Goal: Transaction & Acquisition: Purchase product/service

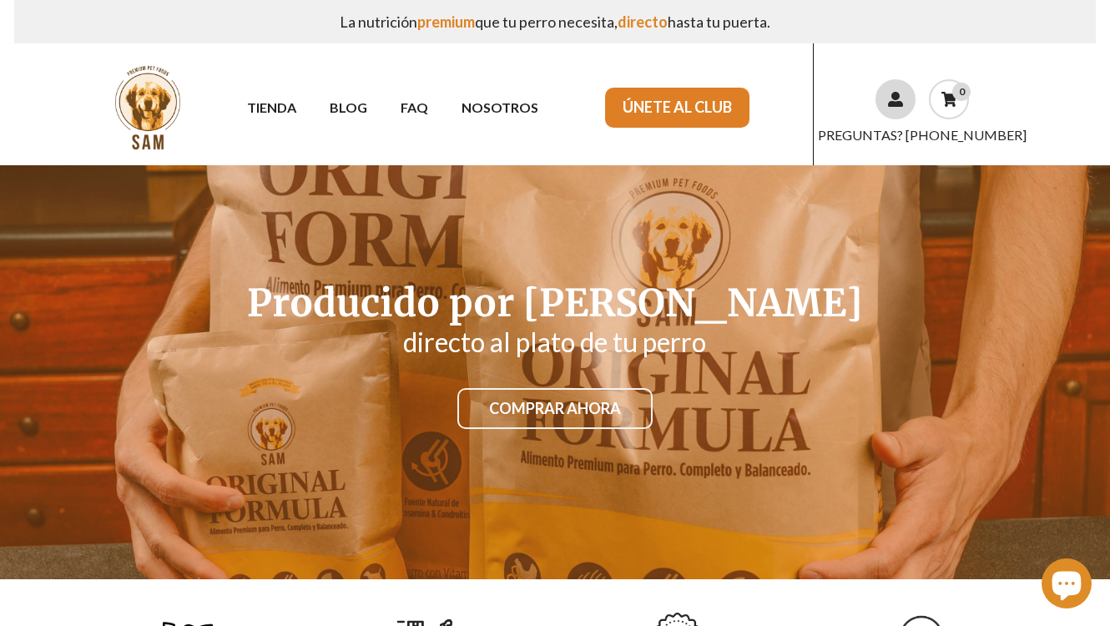
click at [885, 102] on link at bounding box center [895, 99] width 40 height 40
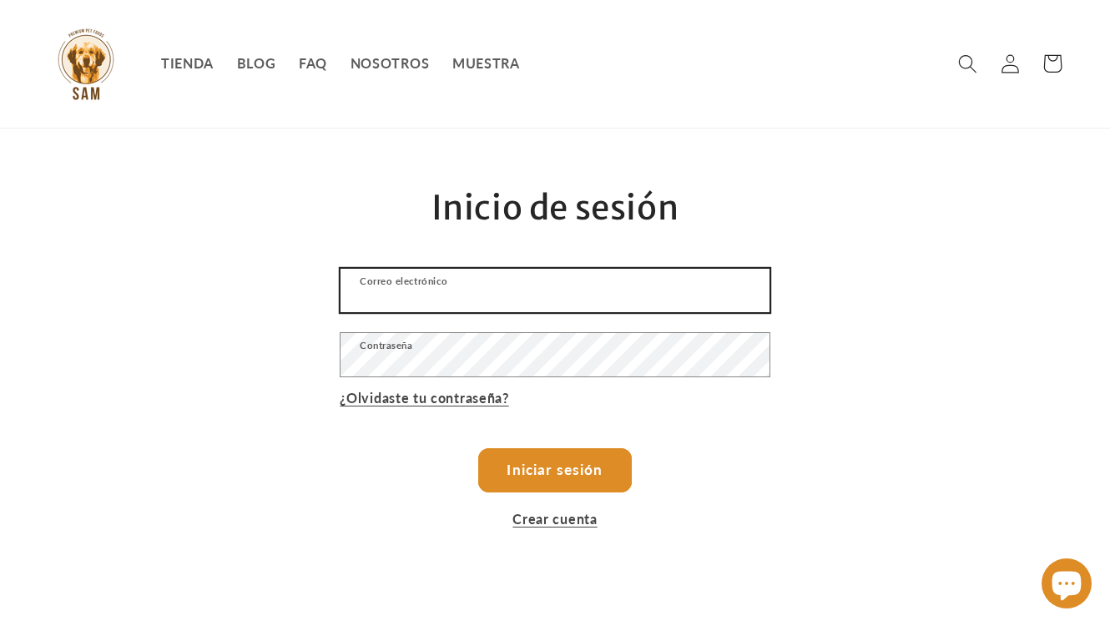
type input "christopher133.13@gmail.com"
click at [487, 299] on input "christopher133.13@gmail.com" at bounding box center [554, 290] width 428 height 43
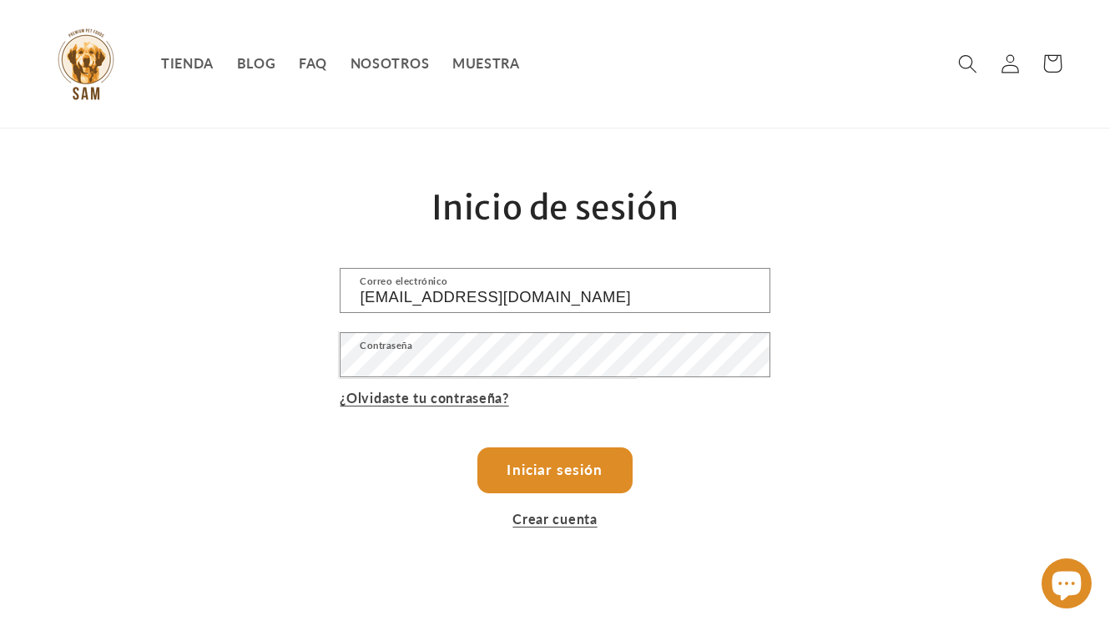
click at [596, 479] on button "Iniciar sesión" at bounding box center [555, 470] width 154 height 45
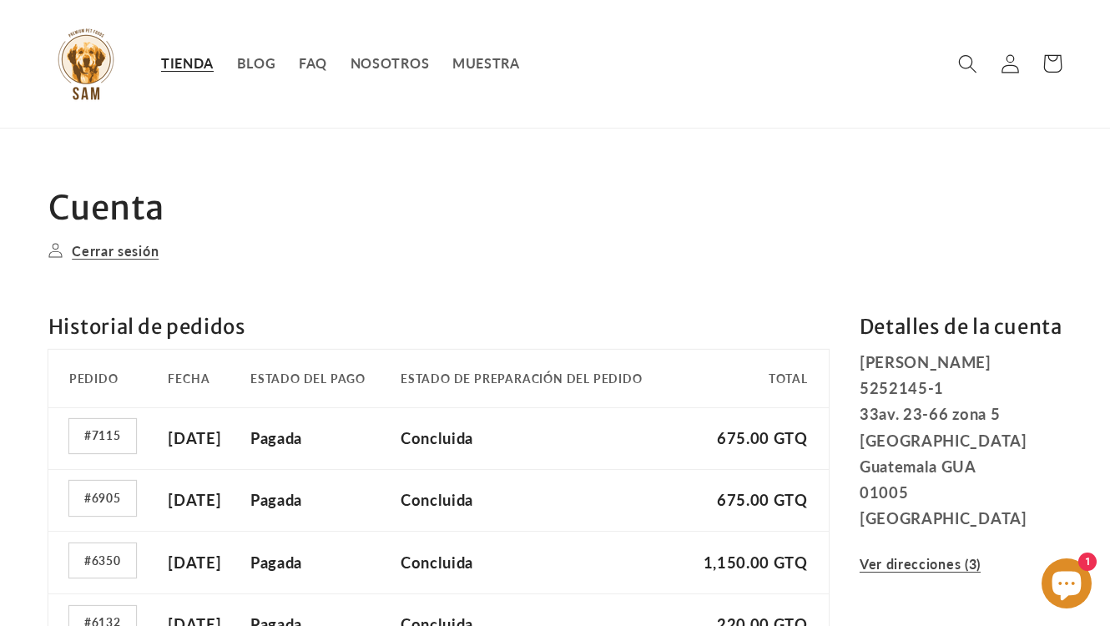
click at [183, 68] on span "TIENDA" at bounding box center [187, 63] width 53 height 17
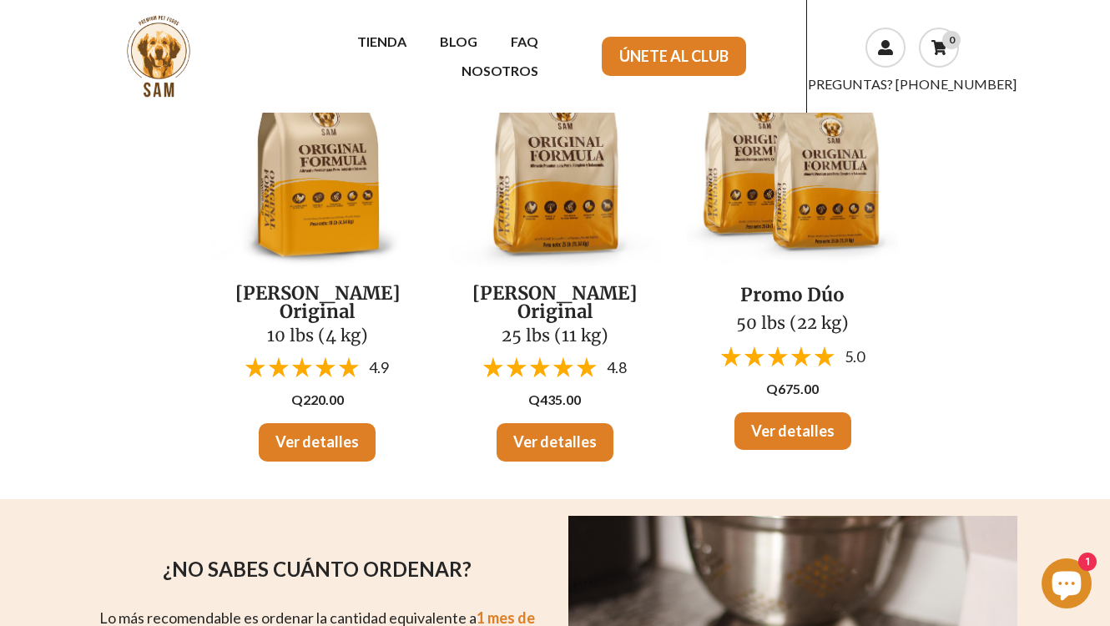
scroll to position [167, 0]
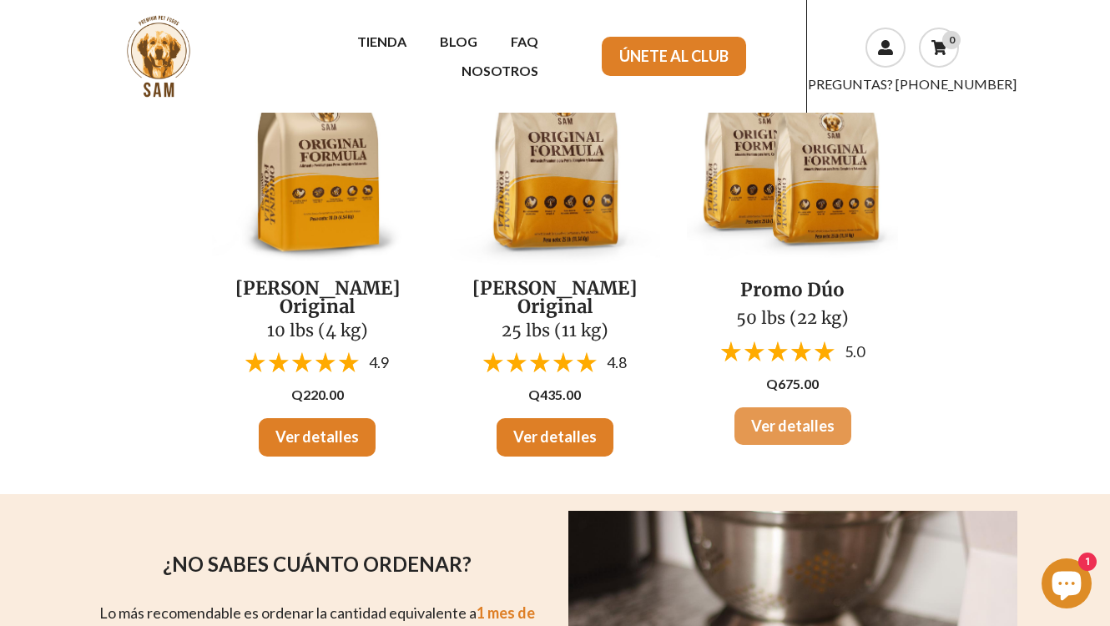
click at [797, 421] on link "Ver detalles" at bounding box center [792, 426] width 117 height 38
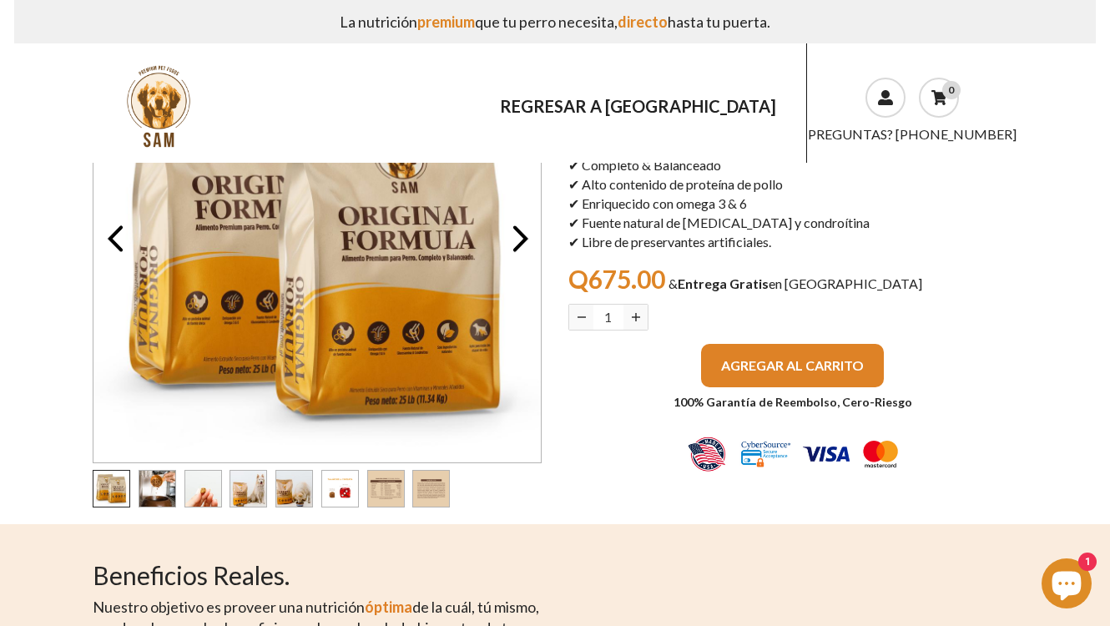
scroll to position [167, 0]
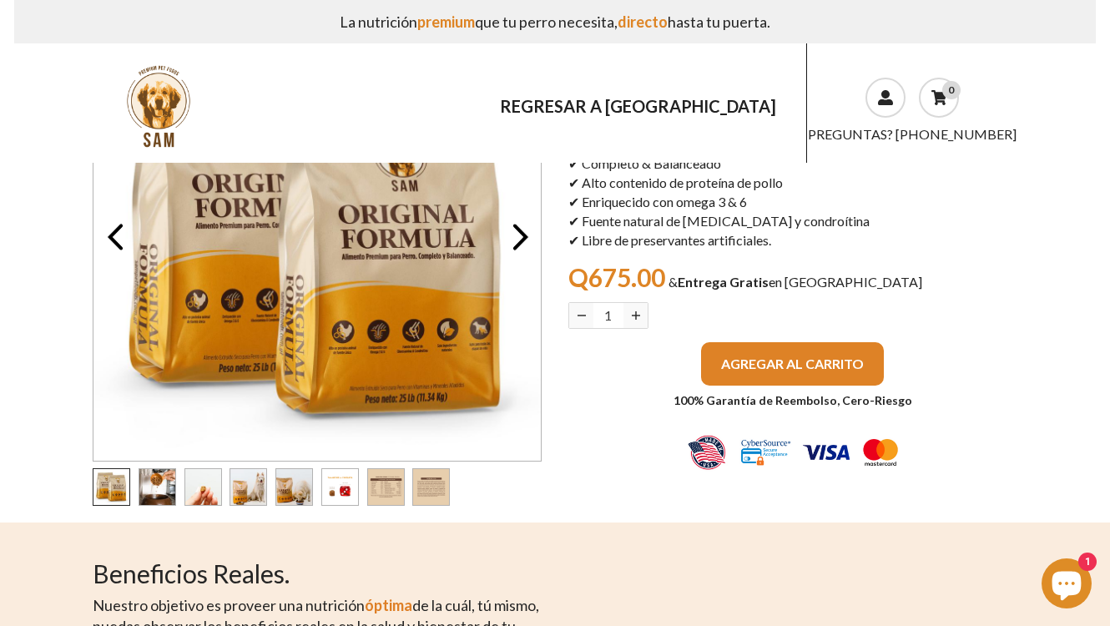
click at [740, 361] on span "AGREGAR AL CARRITO" at bounding box center [792, 364] width 143 height 16
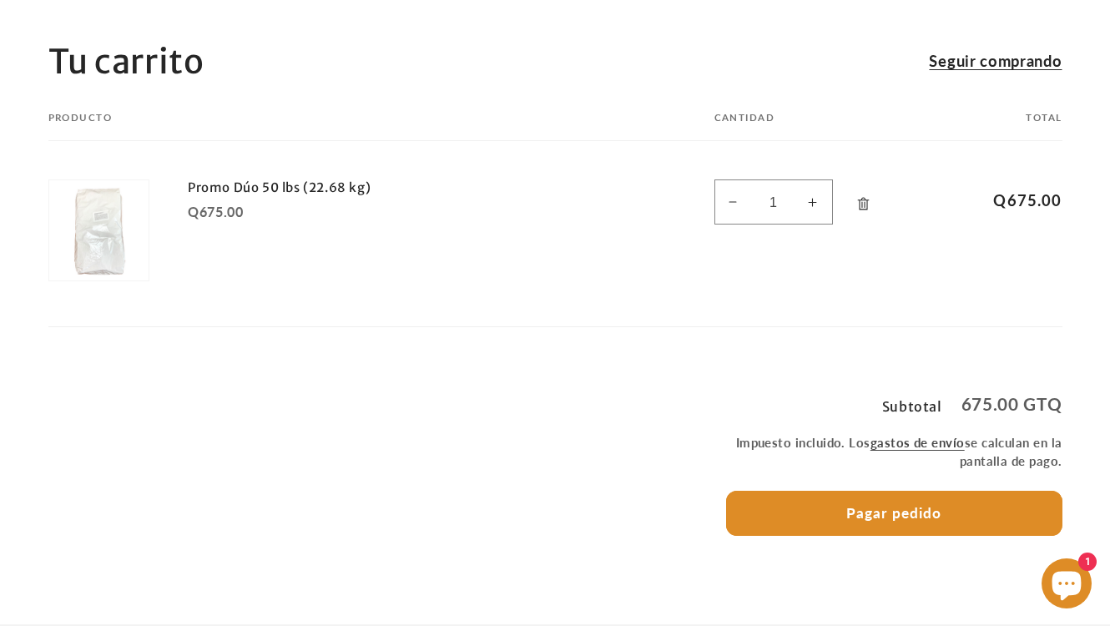
scroll to position [250, 0]
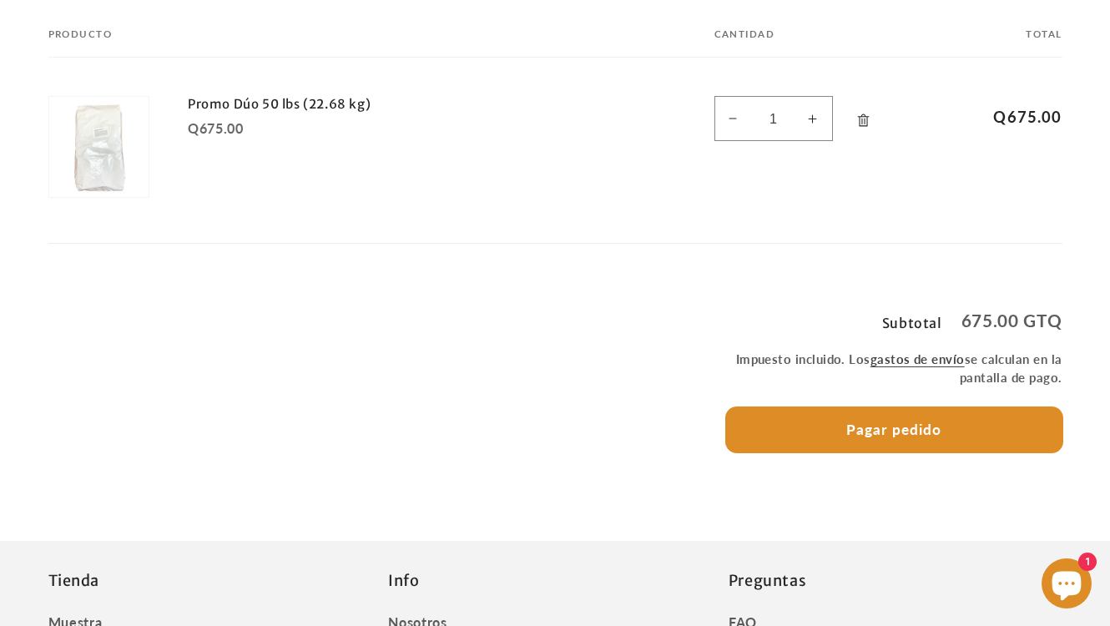
click at [920, 422] on button "Pagar pedido" at bounding box center [894, 429] width 336 height 45
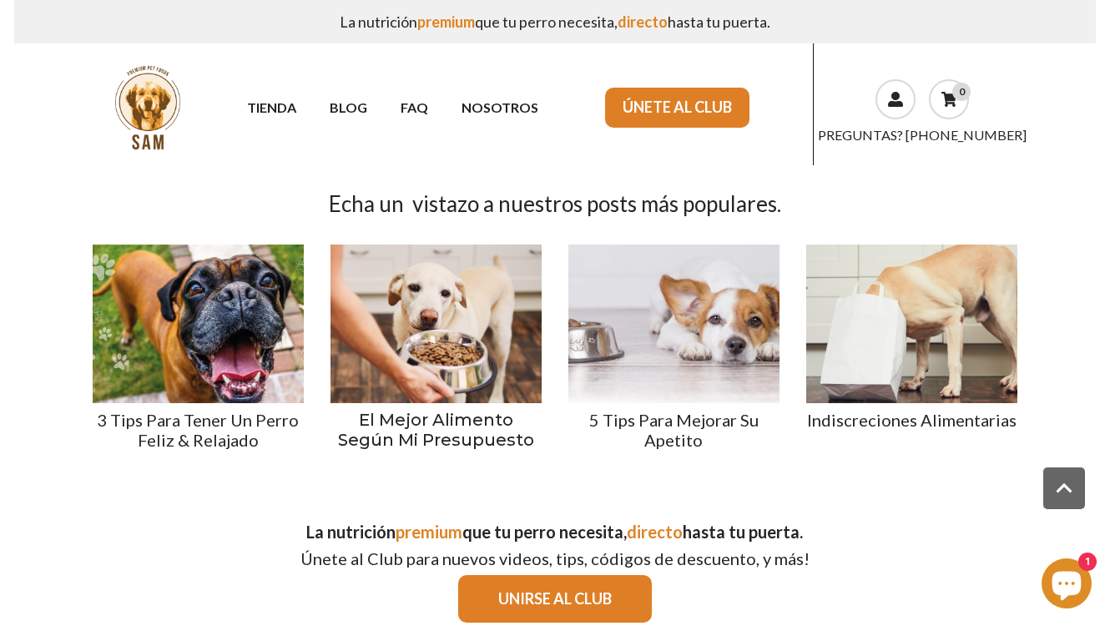
scroll to position [2310, 0]
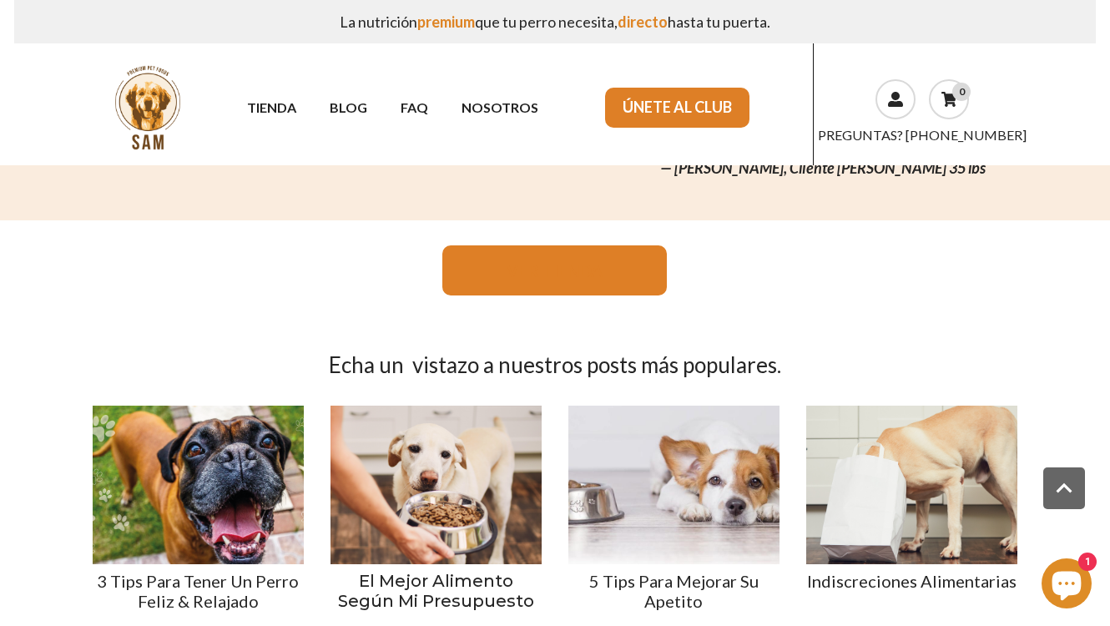
click at [613, 253] on link "VER TIENDA" at bounding box center [554, 270] width 224 height 50
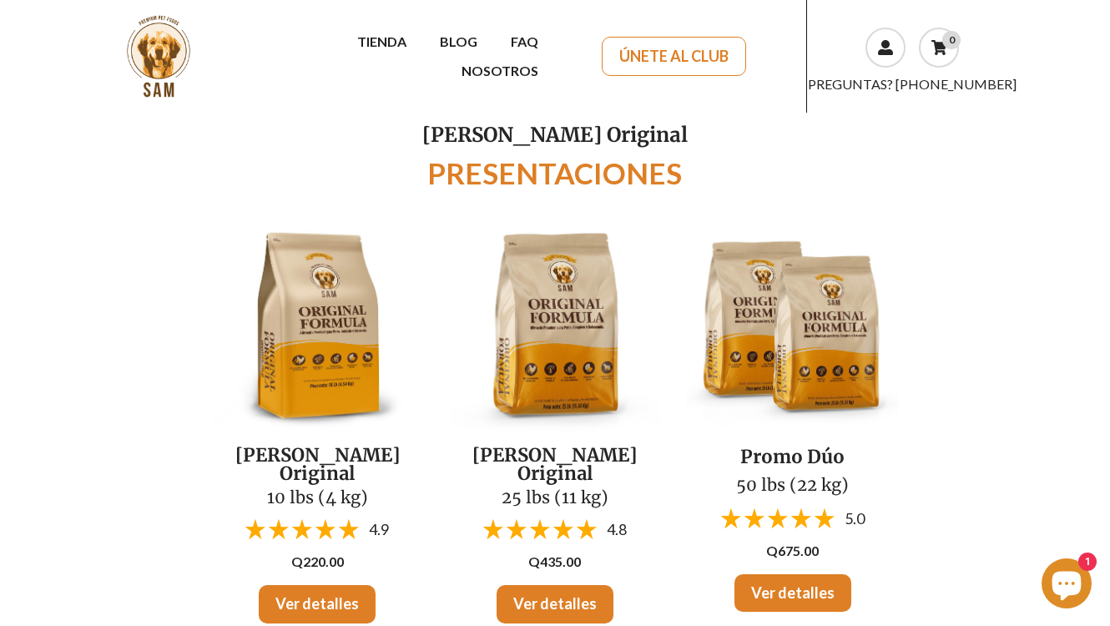
click at [697, 55] on link "ÚNETE AL CLUB" at bounding box center [674, 57] width 144 height 40
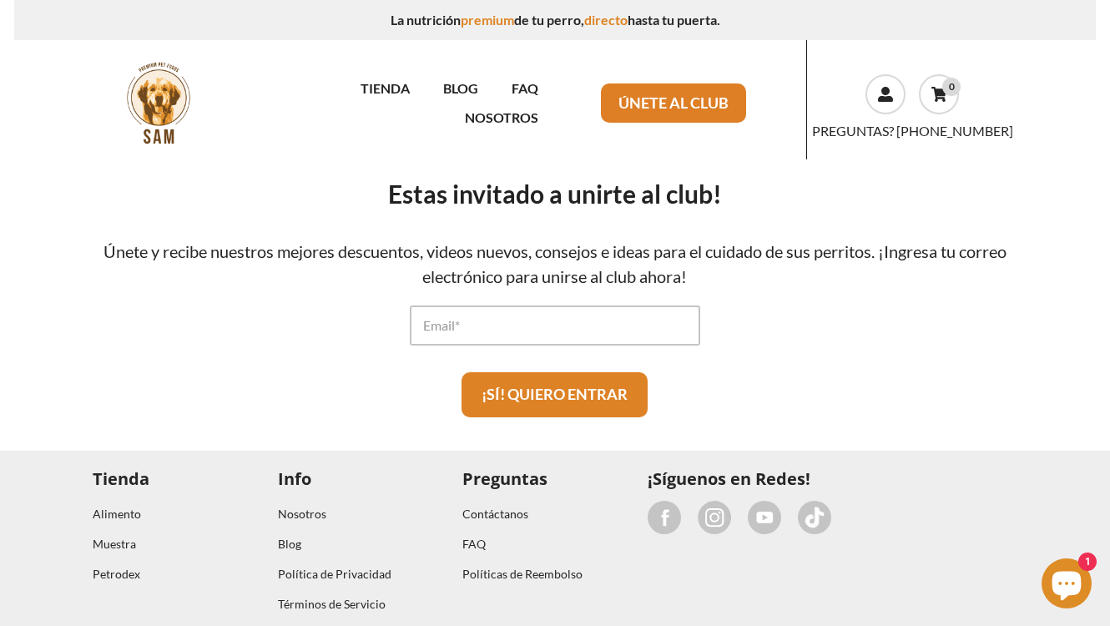
click at [532, 308] on input "Email" at bounding box center [555, 325] width 290 height 40
type input "christopher133.13@gmail.com"
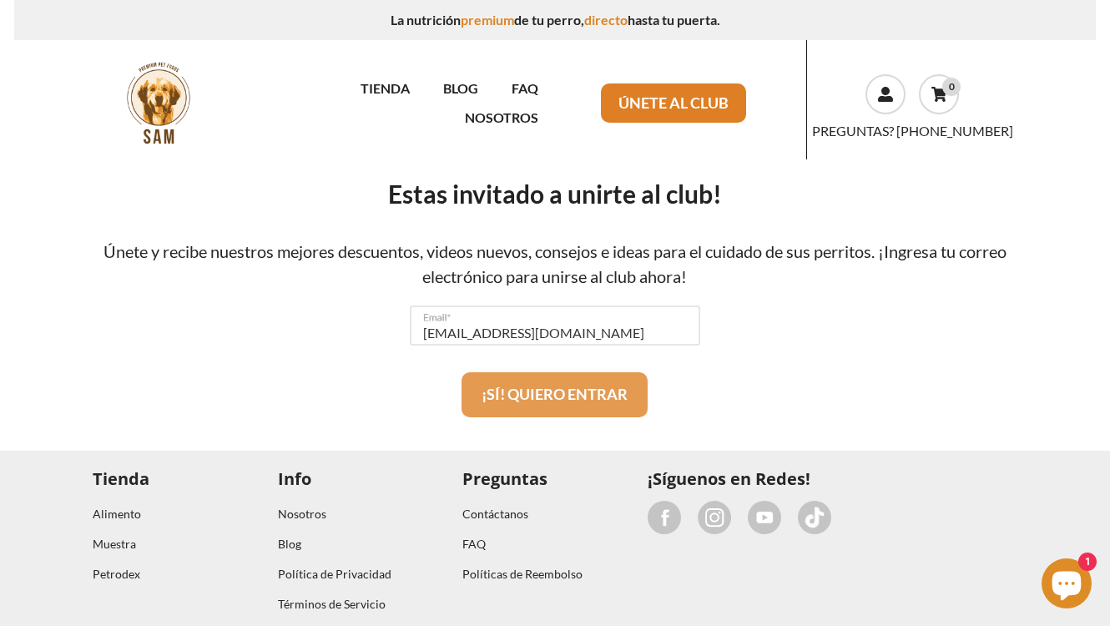
click at [610, 398] on button "¡SÍ! QUIERO ENTRAR" at bounding box center [555, 394] width 186 height 45
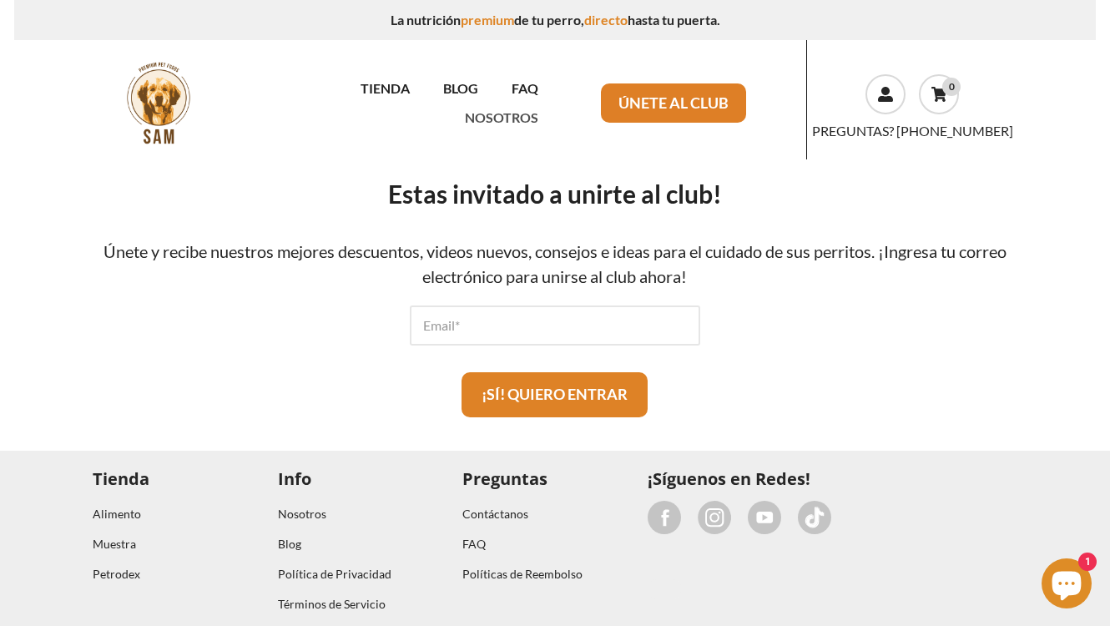
click at [497, 103] on link "NOSOTROS" at bounding box center [501, 117] width 107 height 29
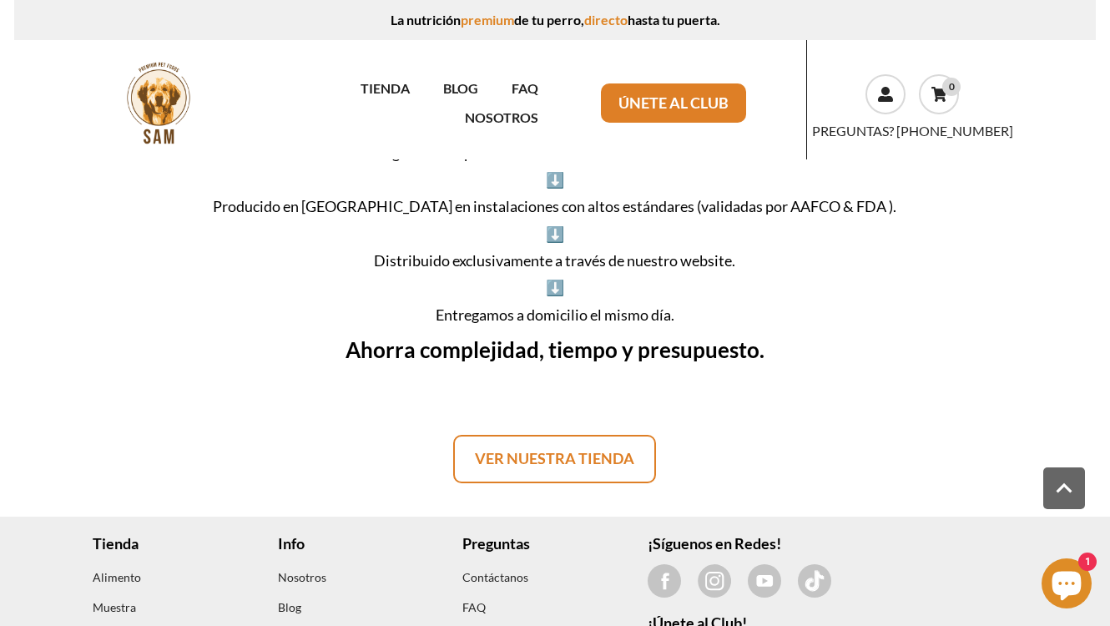
scroll to position [1546, 0]
